Goal: Check status: Check status

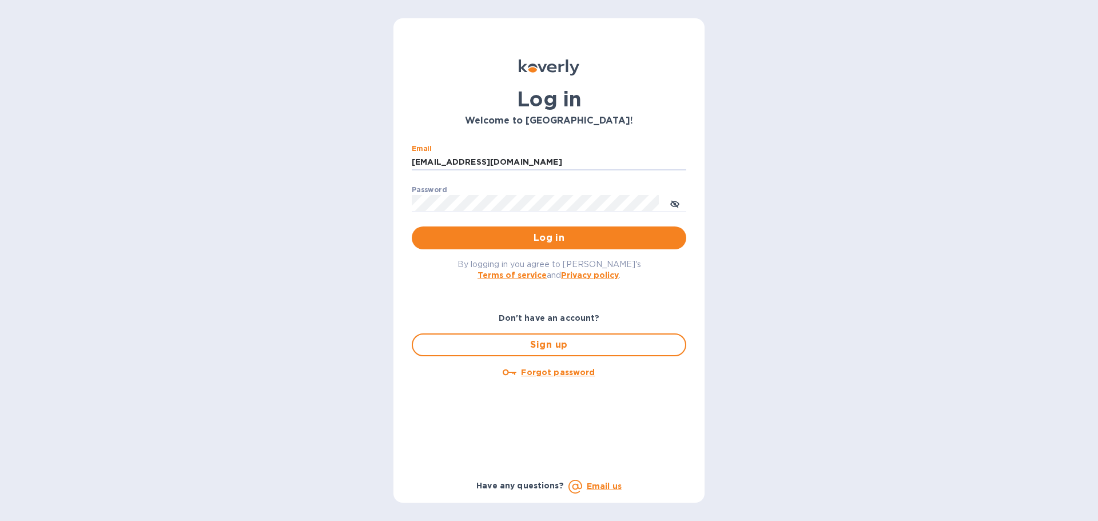
drag, startPoint x: 510, startPoint y: 164, endPoint x: 385, endPoint y: 157, distance: 124.9
click at [385, 157] on div "Log in Welcome to [GEOGRAPHIC_DATA]! Email [EMAIL_ADDRESS][DOMAIN_NAME] ​ Passw…" at bounding box center [549, 260] width 1098 height 521
type input "[EMAIL_ADDRESS][DOMAIN_NAME]"
click at [495, 237] on span "Log in" at bounding box center [549, 238] width 256 height 14
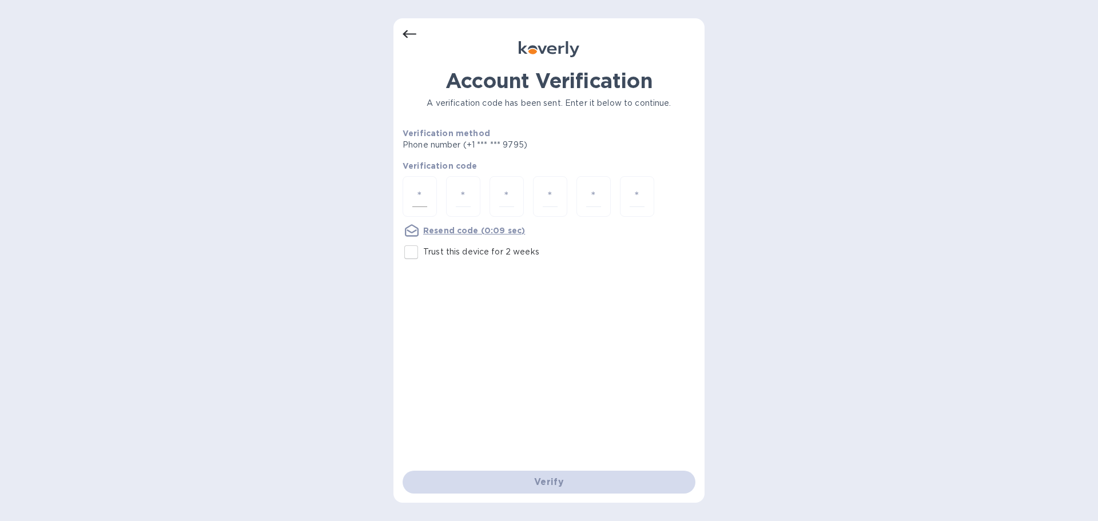
click at [428, 193] on div at bounding box center [420, 196] width 34 height 41
type input "6"
type input "0"
type input "4"
type input "7"
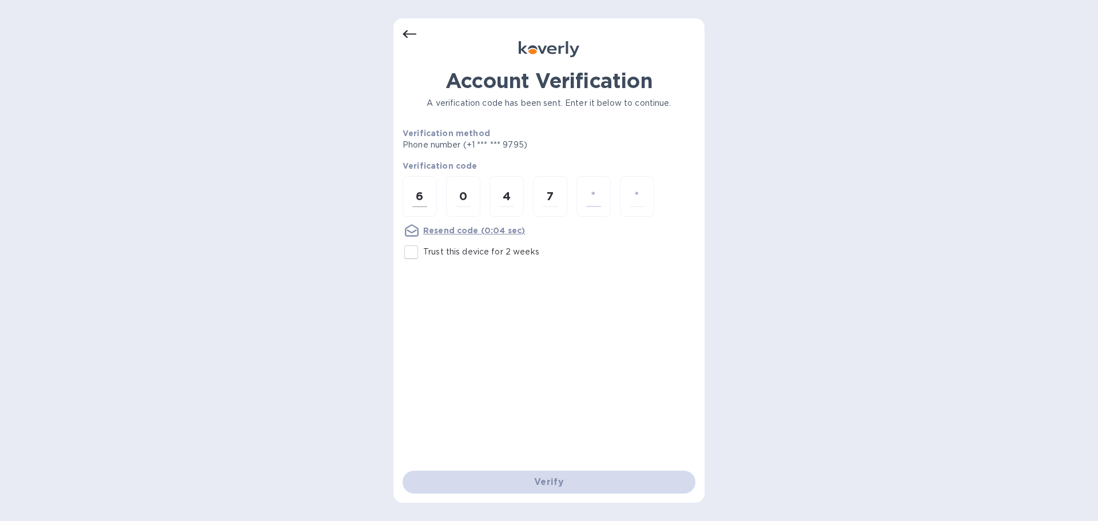
type input "6"
type input "9"
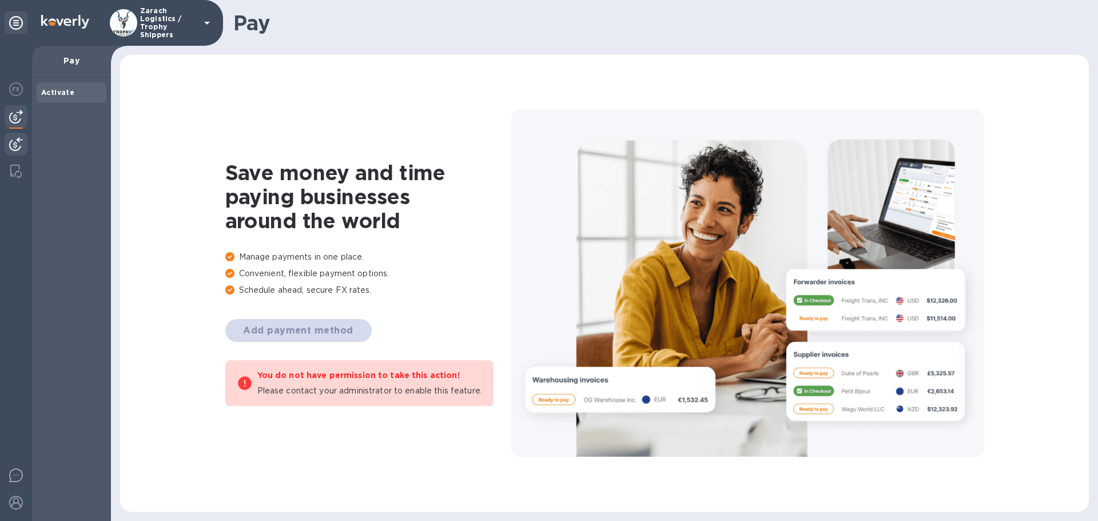
click at [18, 141] on img at bounding box center [16, 144] width 14 height 14
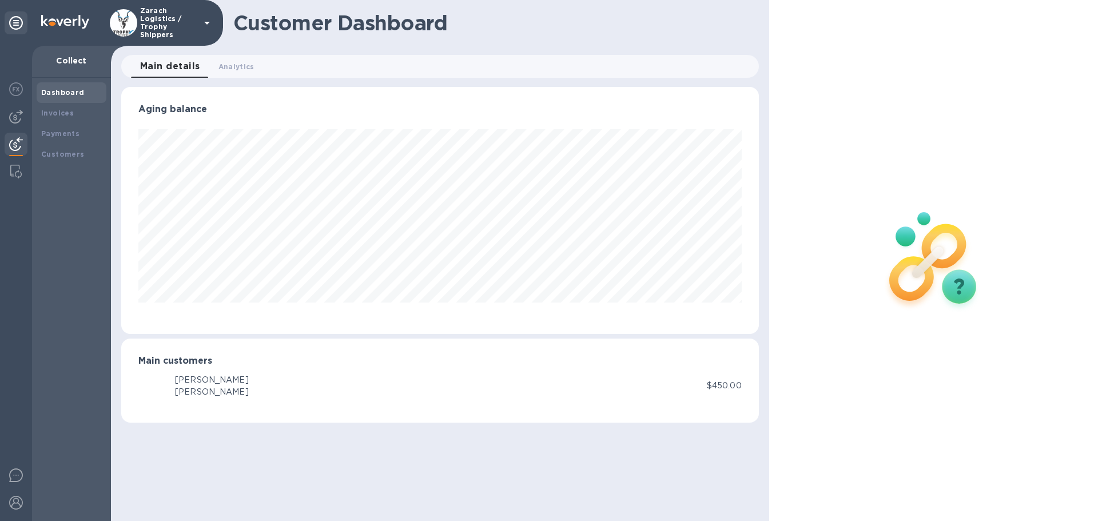
scroll to position [247, 637]
click at [57, 136] on b "Payments" at bounding box center [60, 133] width 38 height 9
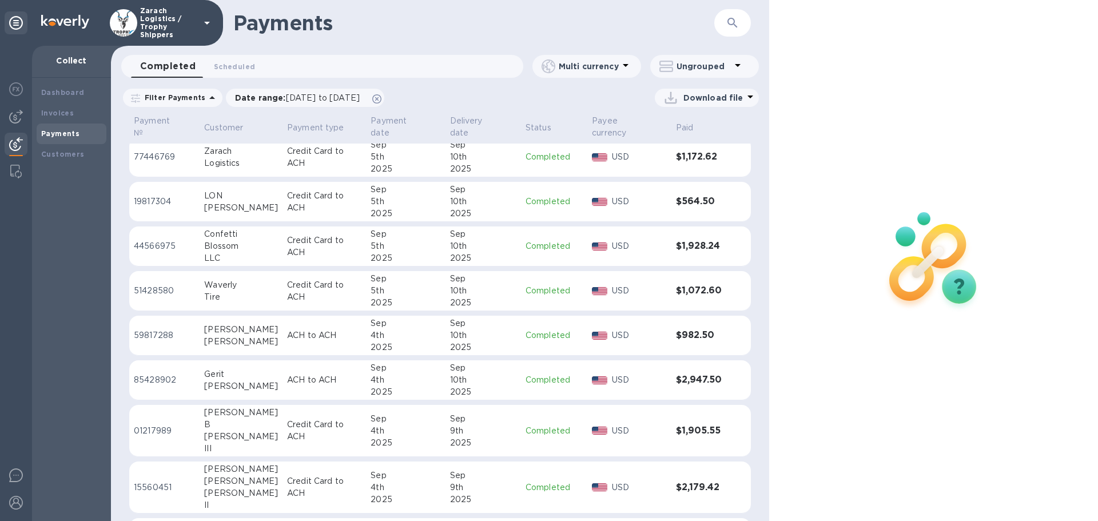
scroll to position [458, 0]
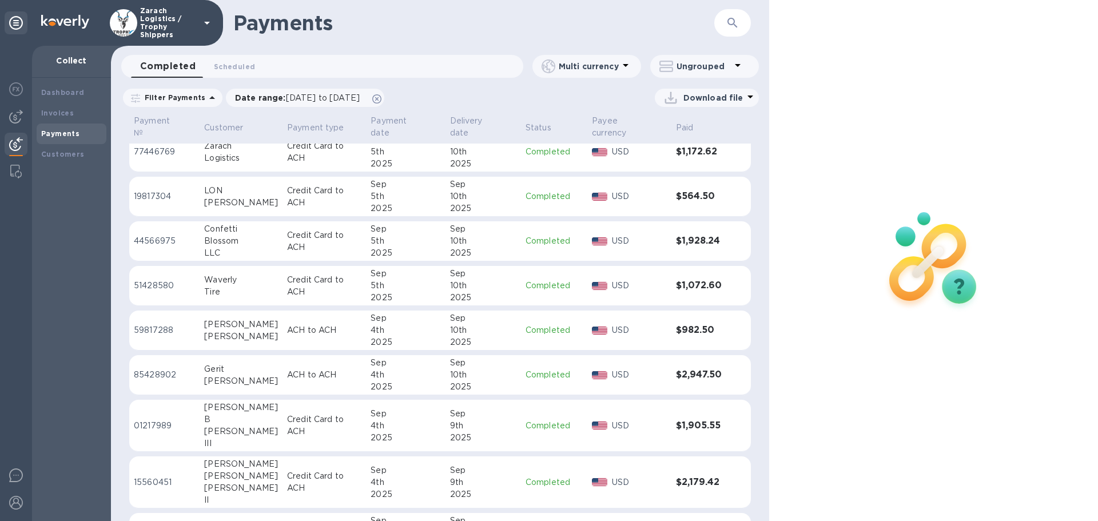
click at [153, 324] on p "59817288" at bounding box center [164, 330] width 61 height 12
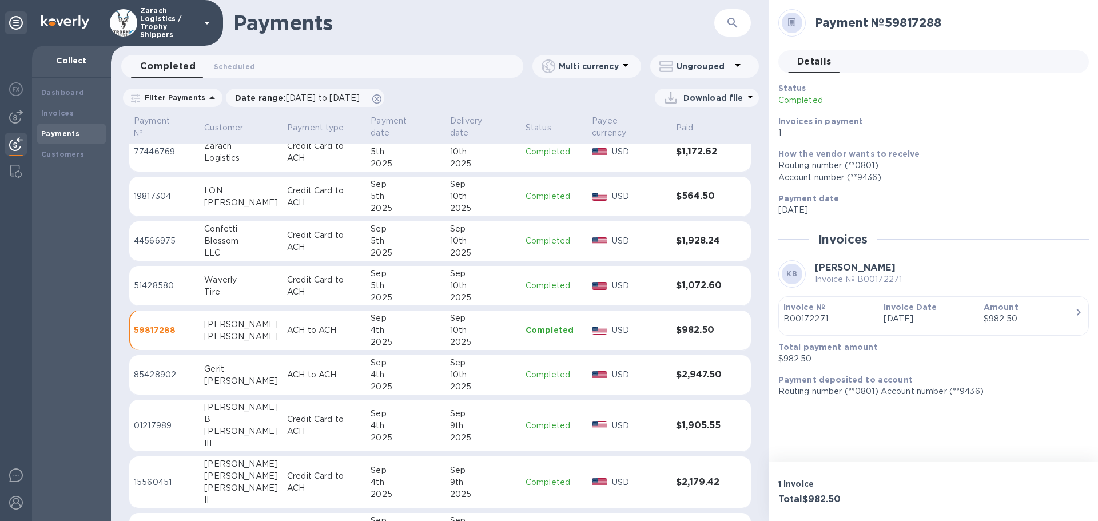
click at [152, 369] on p "85428902" at bounding box center [164, 375] width 61 height 12
